Goal: Transaction & Acquisition: Subscribe to service/newsletter

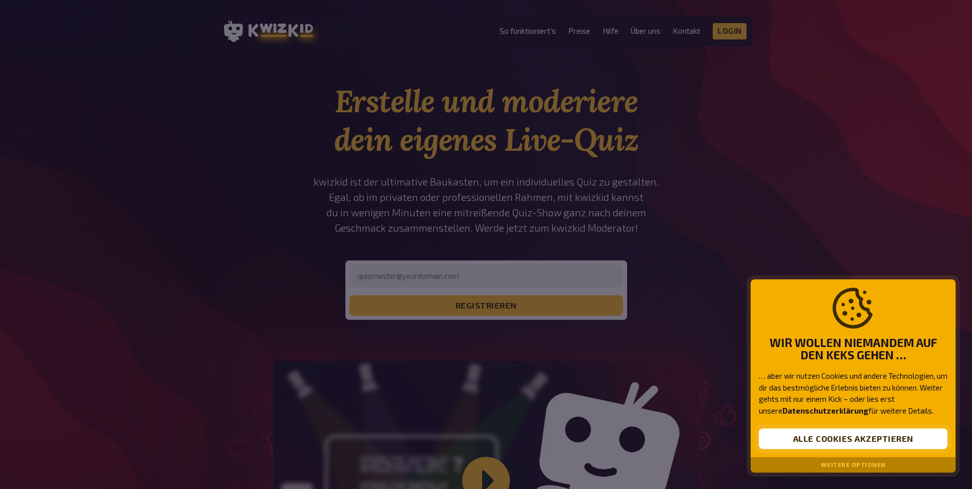
click at [819, 434] on button "Alle Cookies akzeptieren" at bounding box center [853, 438] width 189 height 20
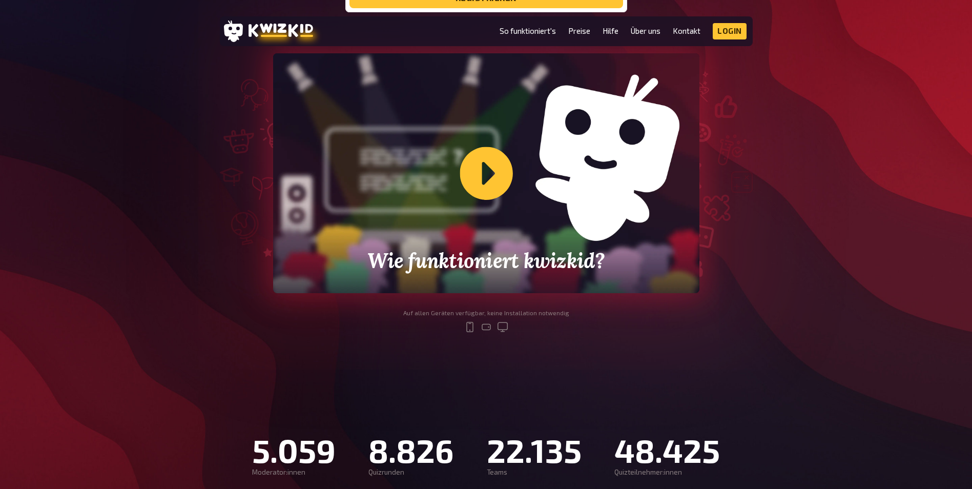
scroll to position [359, 0]
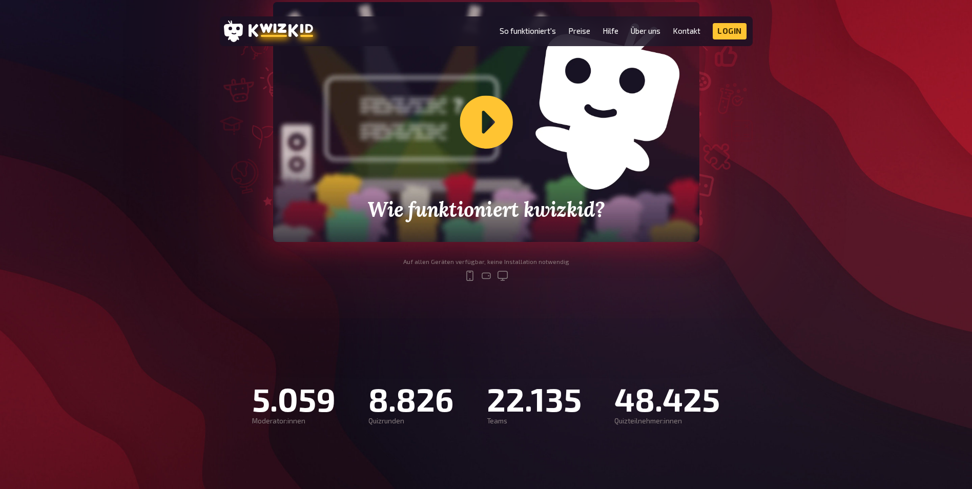
click at [565, 183] on div "Wie funktioniert kwizkid?" at bounding box center [486, 122] width 426 height 240
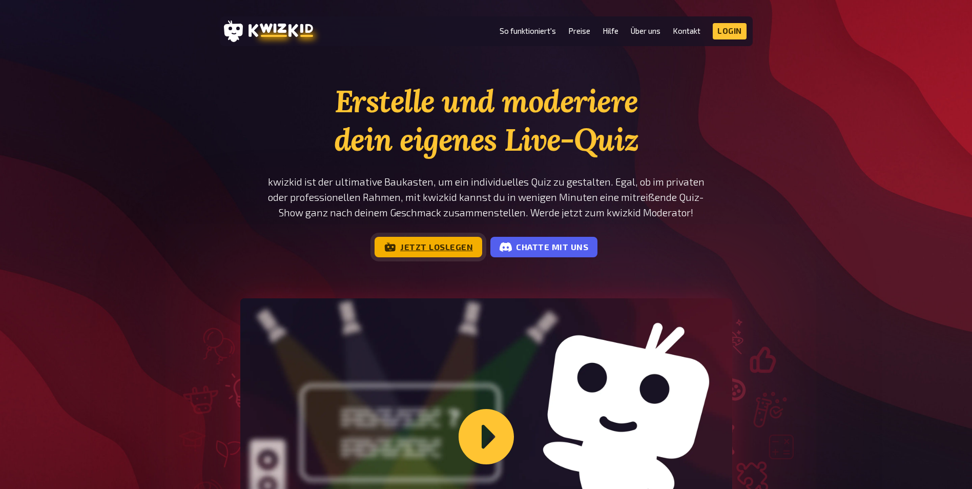
click at [405, 253] on link "Jetzt loslegen" at bounding box center [429, 247] width 108 height 20
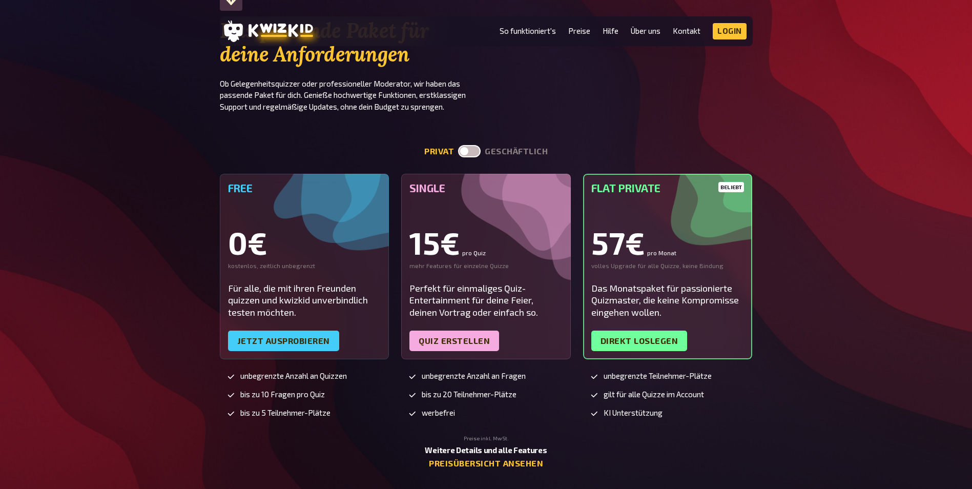
scroll to position [2152, 0]
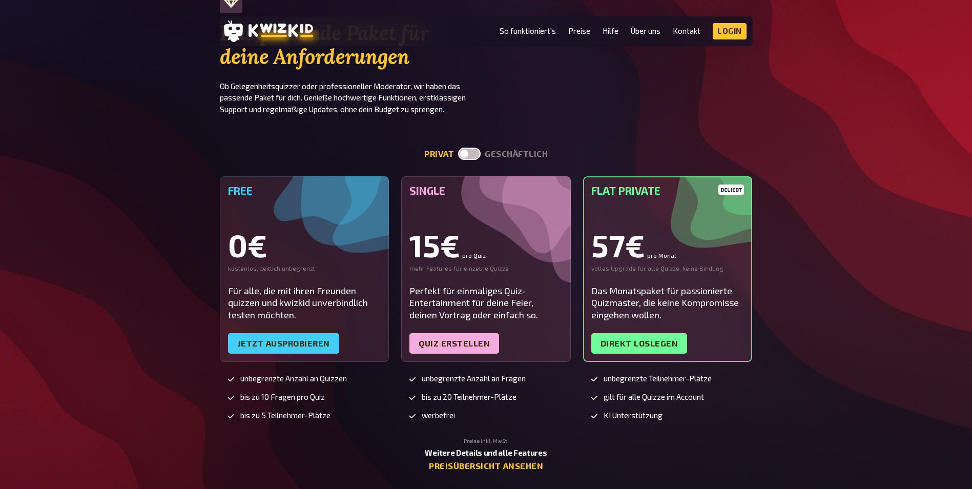
click at [473, 154] on label at bounding box center [469, 154] width 23 height 12
click at [458, 148] on input "checkbox" at bounding box center [458, 147] width 1 height 1
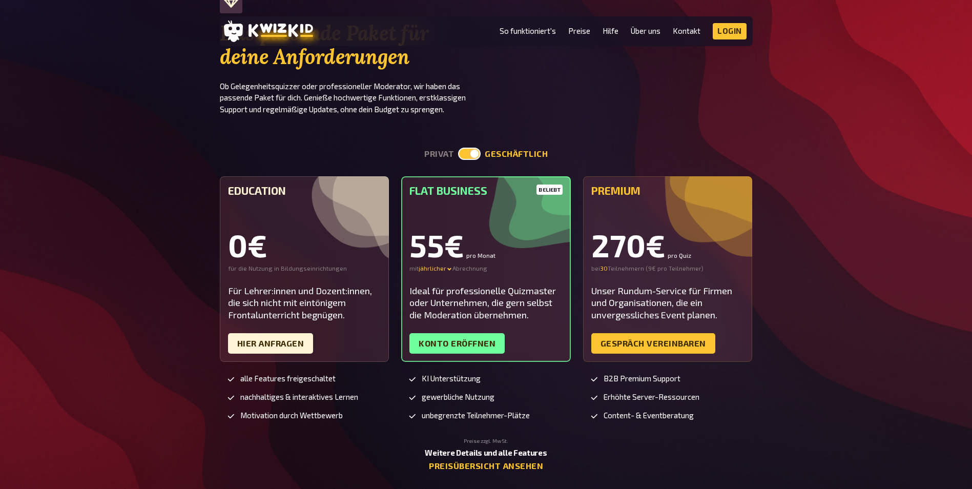
click at [473, 154] on label at bounding box center [469, 154] width 23 height 12
click at [458, 148] on input "checkbox" at bounding box center [458, 147] width 1 height 1
checkbox input "false"
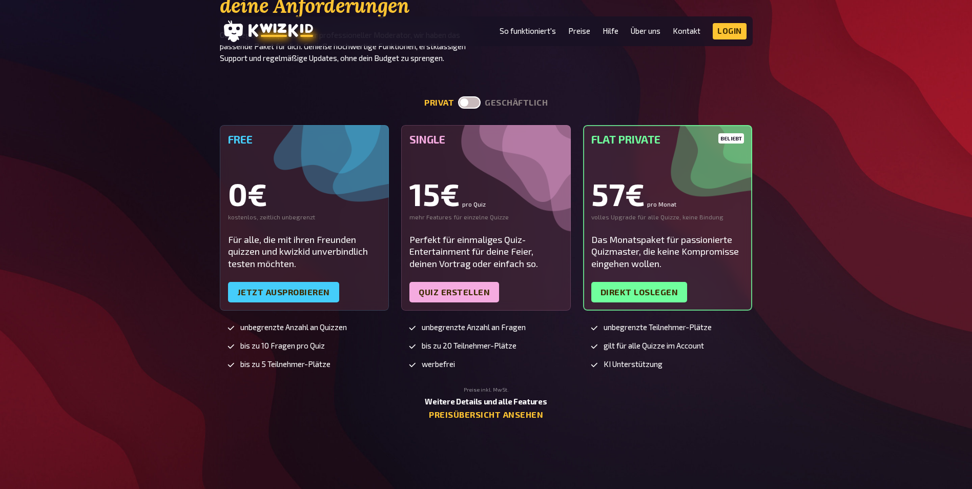
scroll to position [2254, 0]
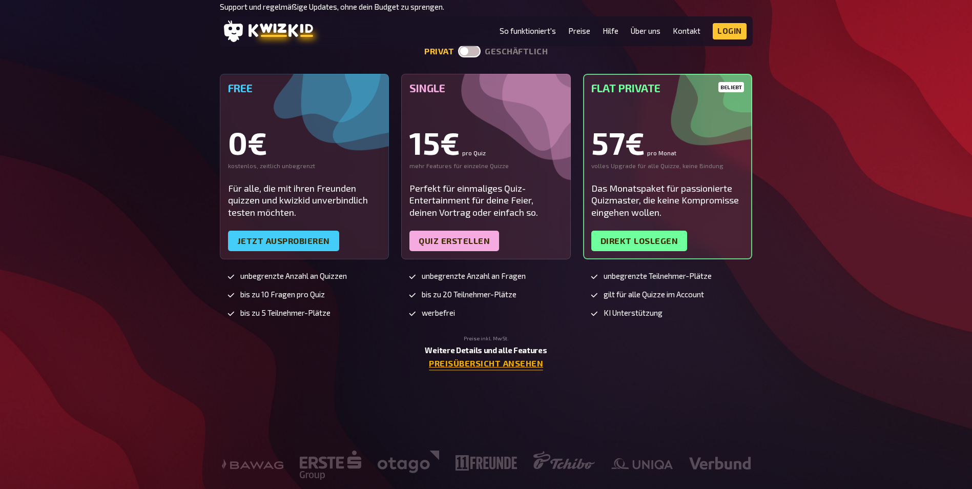
click at [528, 361] on link "Preisübersicht ansehen" at bounding box center [486, 364] width 114 height 10
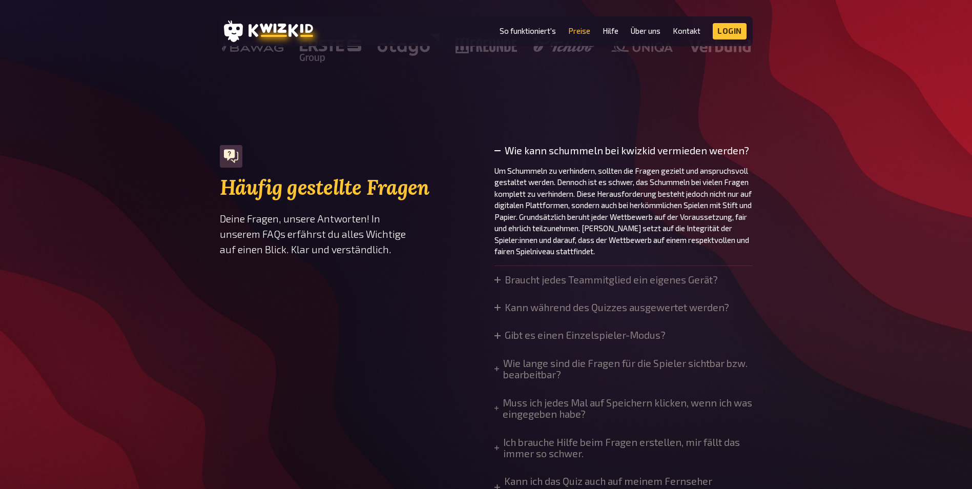
scroll to position [717, 0]
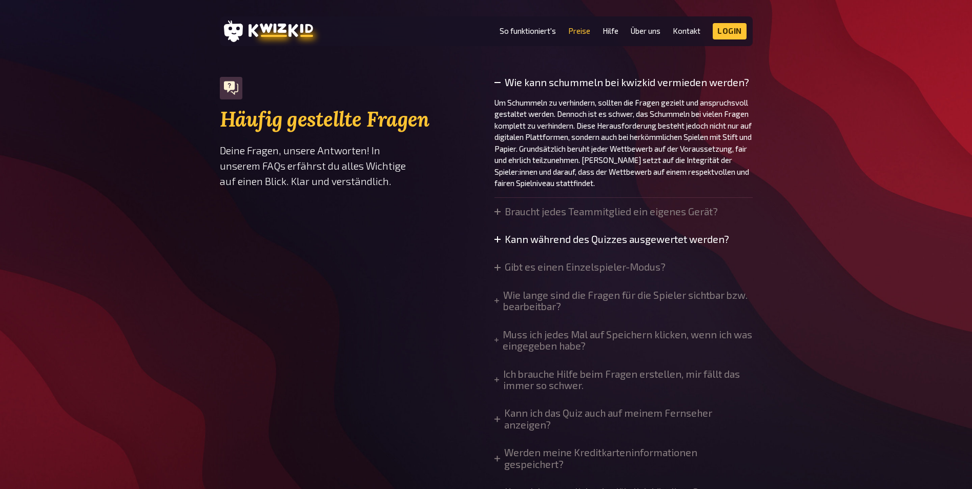
click at [515, 236] on summary "Kann während des Quizzes ausgewertet werden?" at bounding box center [611, 239] width 235 height 11
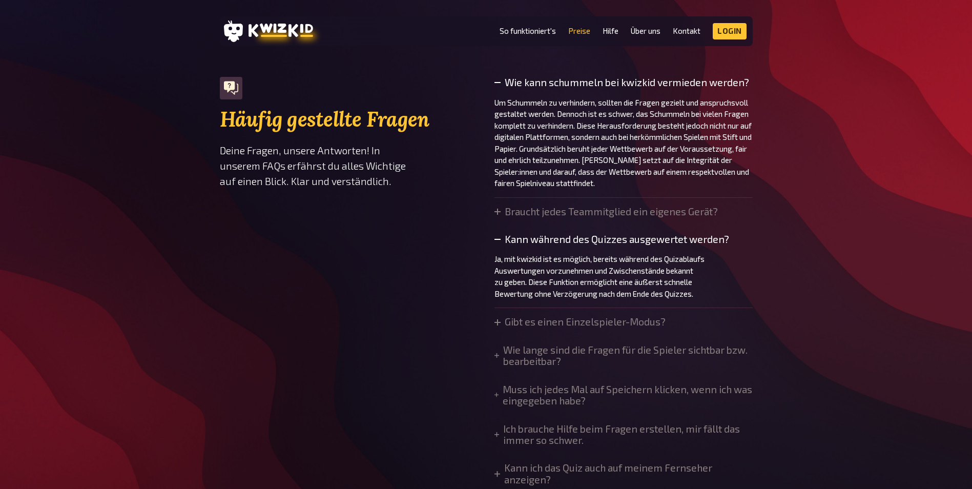
click at [510, 331] on details "Gibt es einen Einzelspieler-Modus? kwizkid ist ideal, um als Team gegen andere …" at bounding box center [579, 325] width 171 height 19
click at [509, 327] on summary "Gibt es einen Einzelspieler-Modus?" at bounding box center [579, 321] width 171 height 11
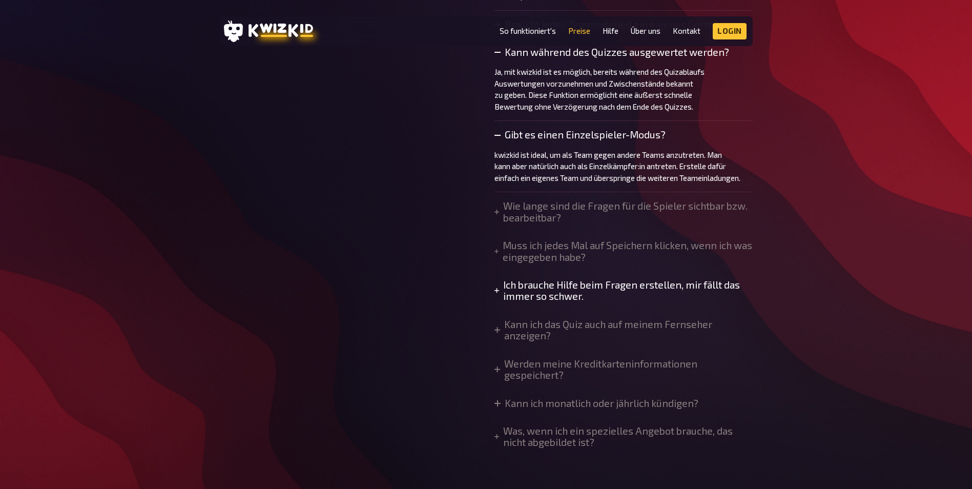
scroll to position [922, 0]
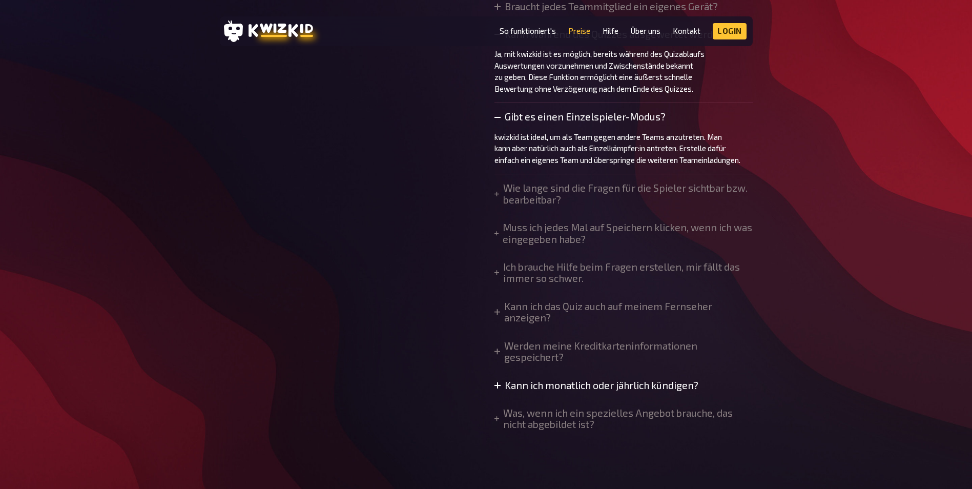
click at [591, 387] on summary "Kann ich monatlich oder jährlich kündigen?" at bounding box center [596, 385] width 204 height 11
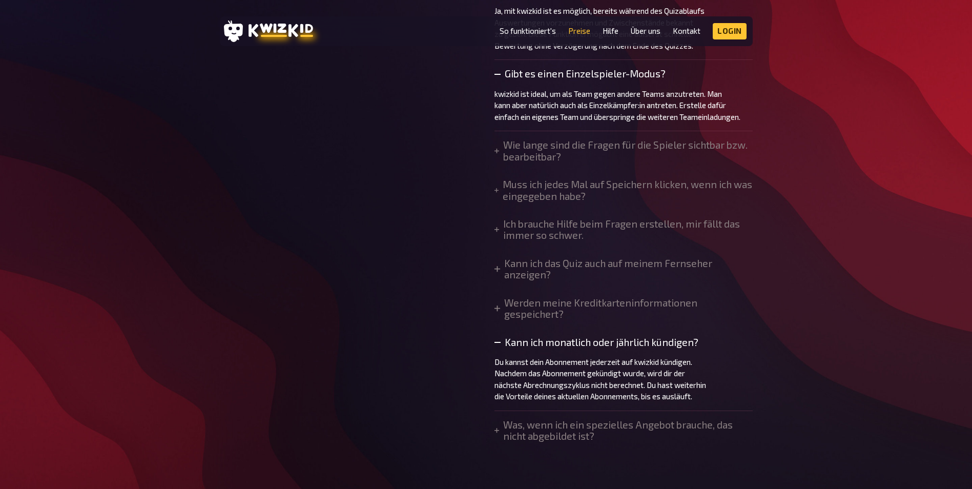
scroll to position [1025, 0]
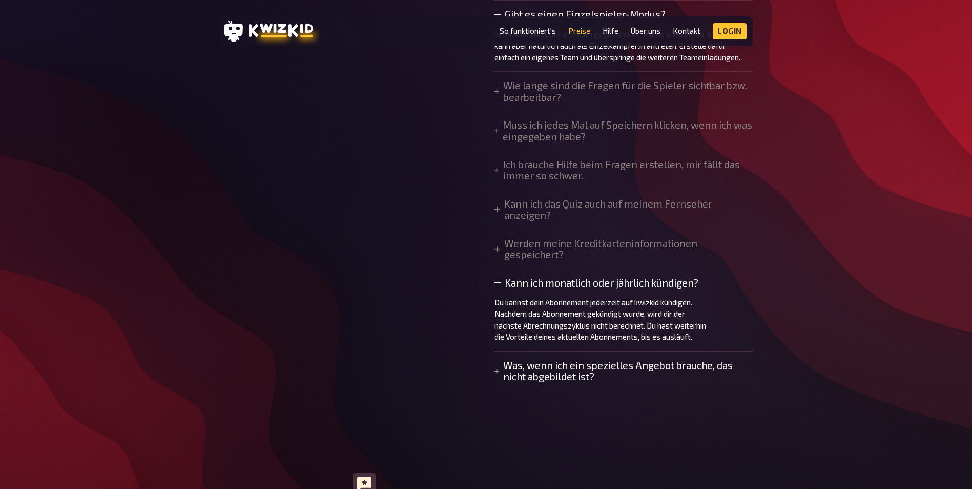
click at [584, 368] on summary "Was, wenn ich ein spezielles Angebot brauche, das nicht abgebildet ist?" at bounding box center [623, 371] width 258 height 23
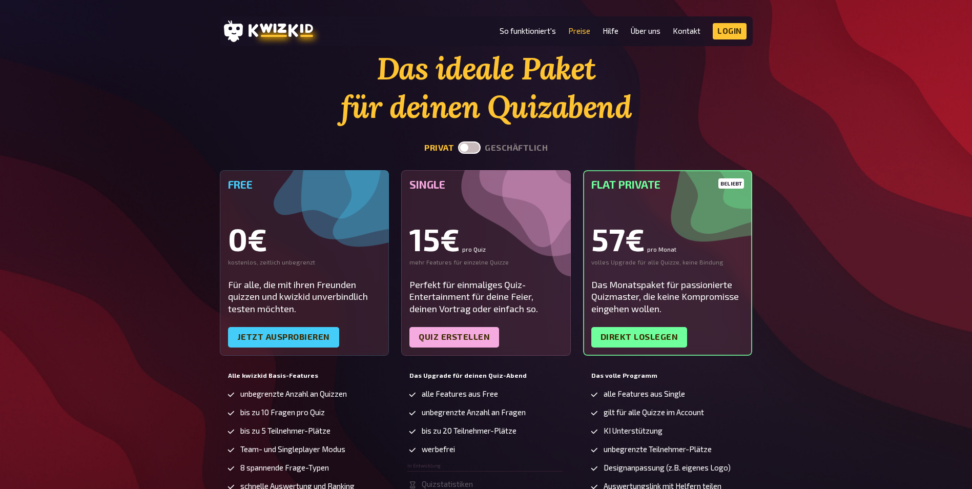
scroll to position [51, 0]
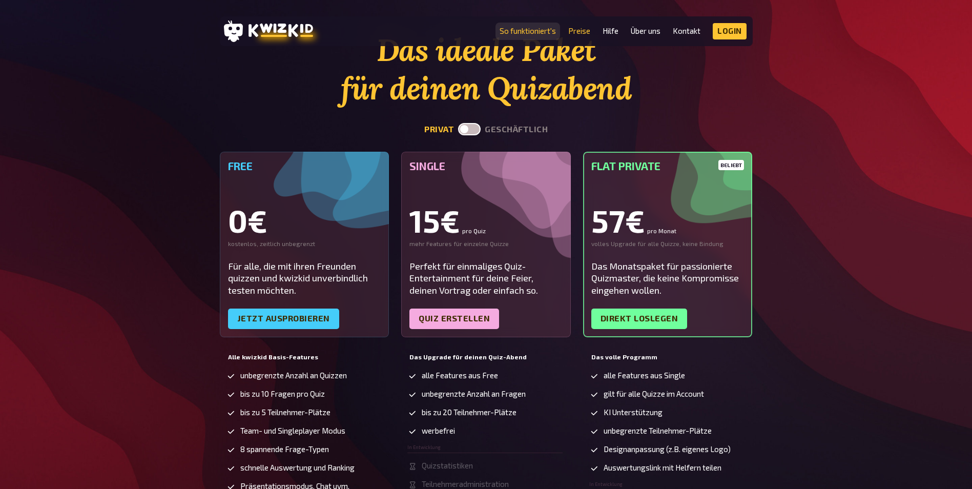
click at [517, 30] on link "So funktioniert's" at bounding box center [528, 31] width 56 height 9
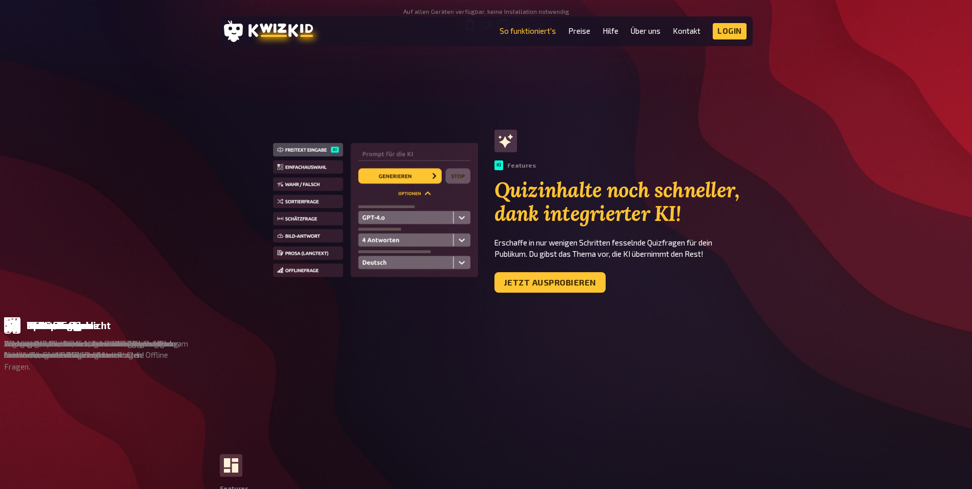
scroll to position [564, 0]
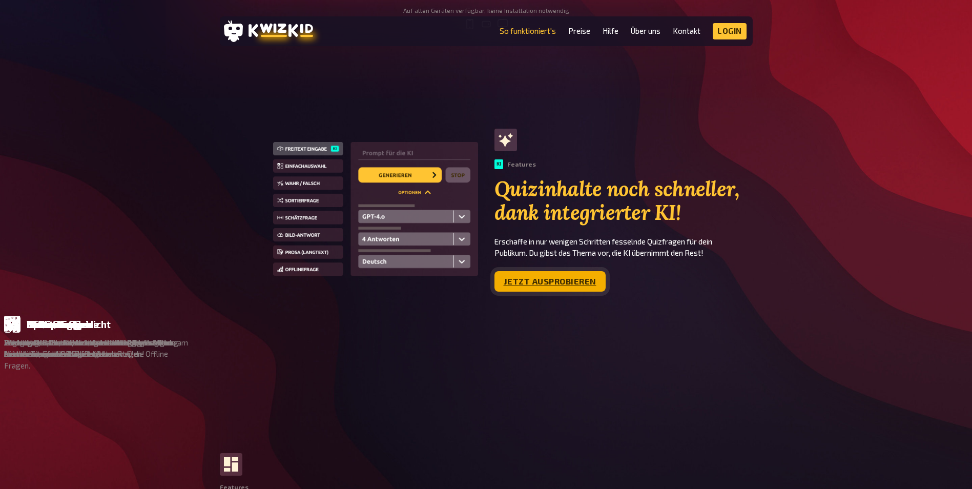
click at [537, 280] on link "Jetzt ausprobieren" at bounding box center [549, 281] width 111 height 20
